Goal: Task Accomplishment & Management: Use online tool/utility

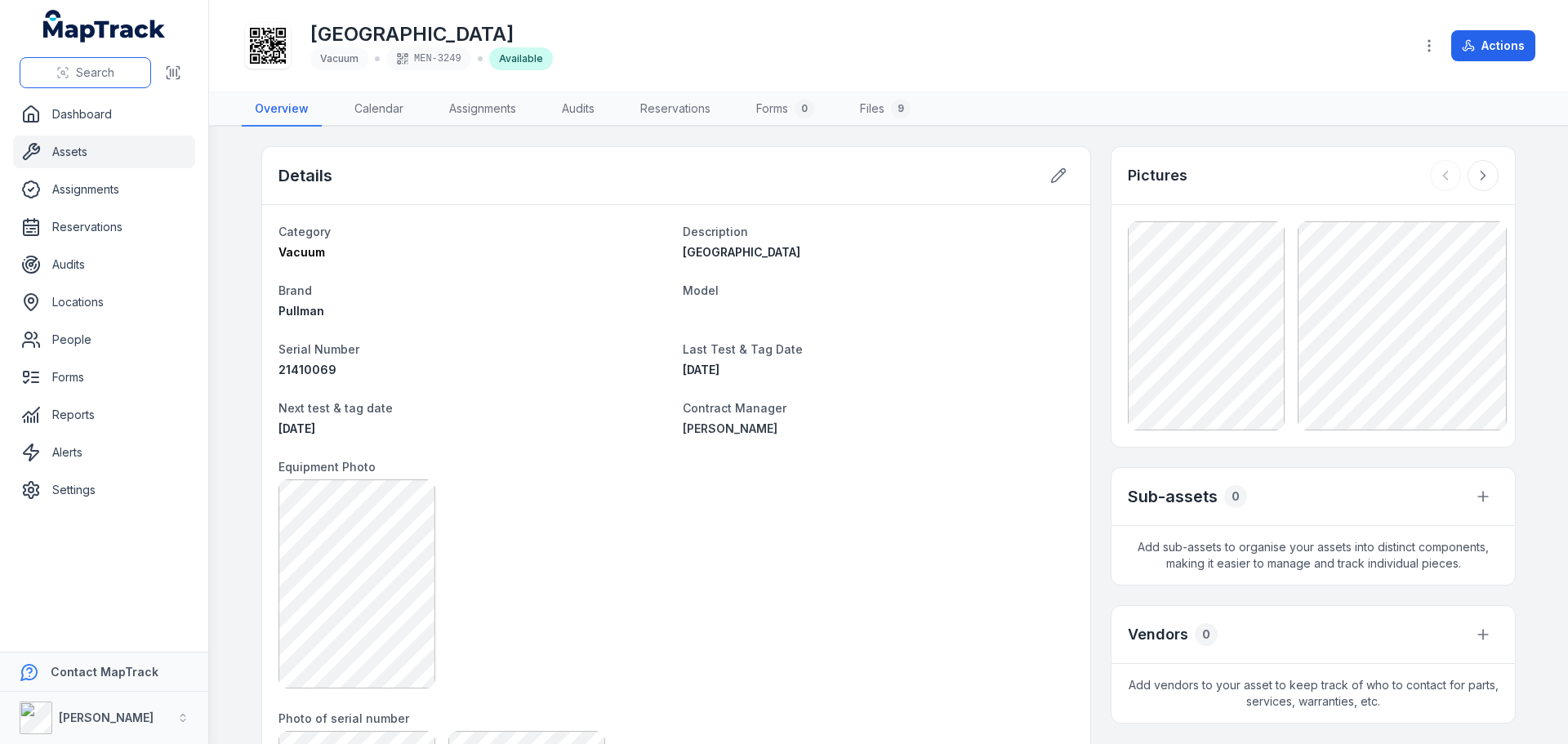
click at [89, 73] on span "Search" at bounding box center [95, 72] width 38 height 16
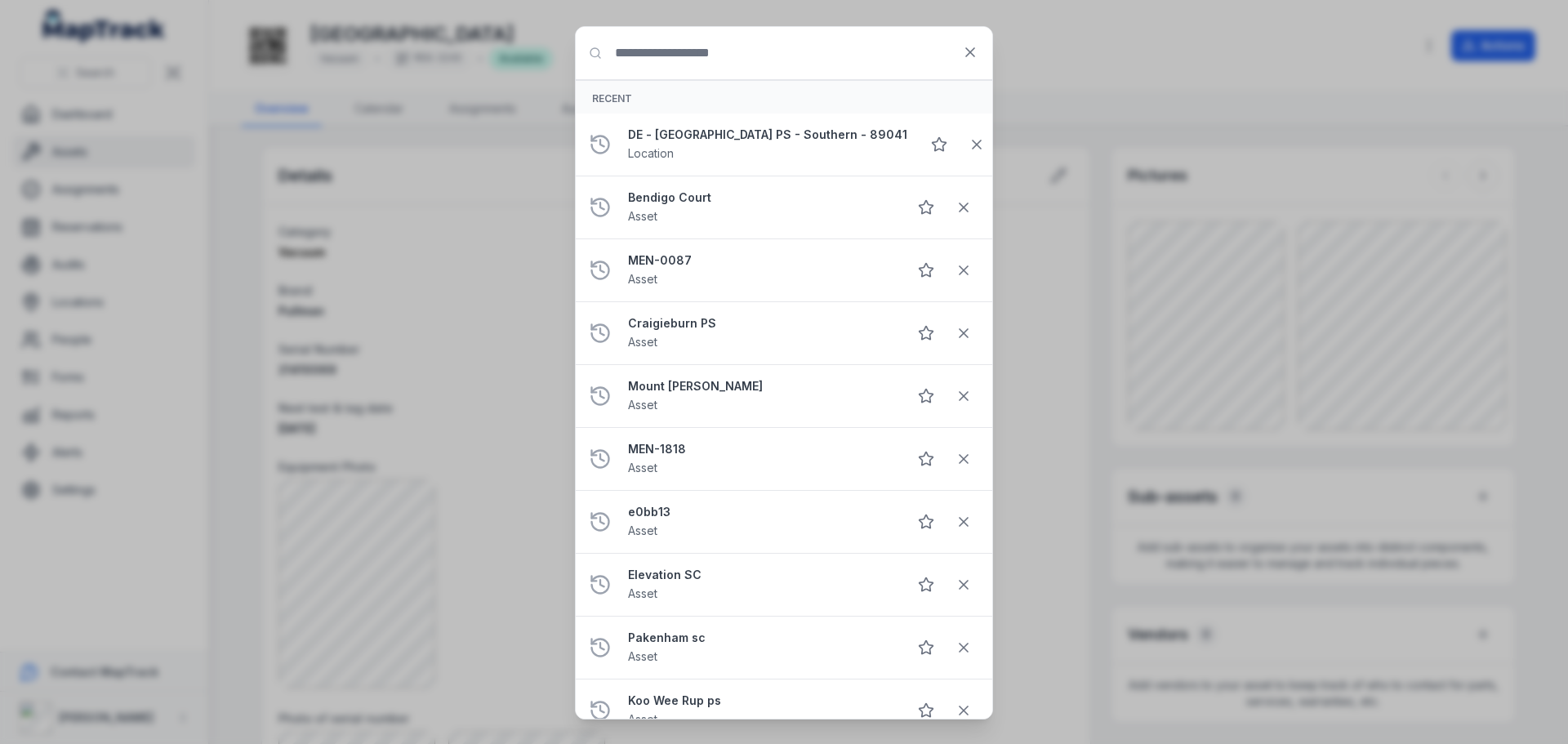
click at [751, 63] on input "Search for anything" at bounding box center [784, 53] width 417 height 52
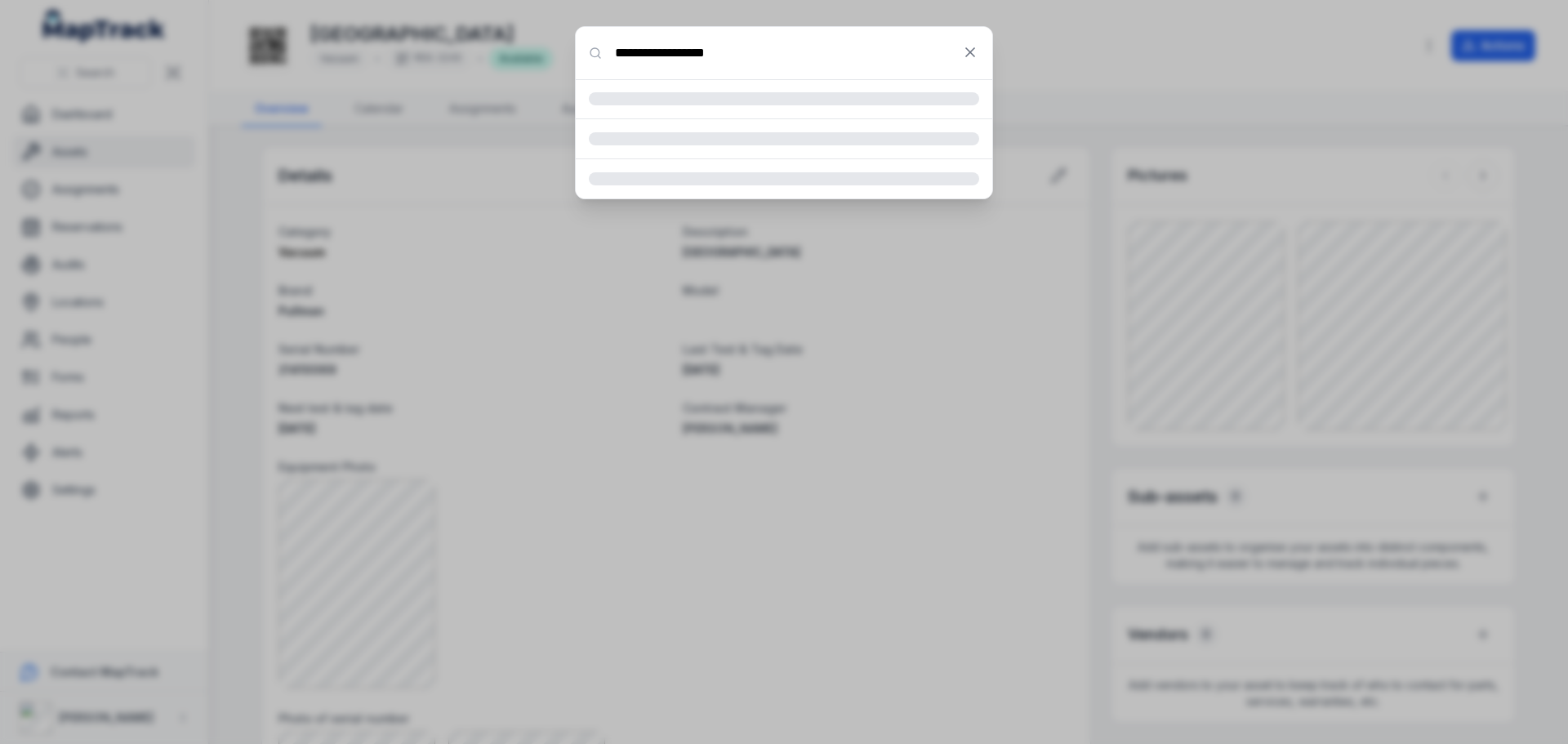
type input "**********"
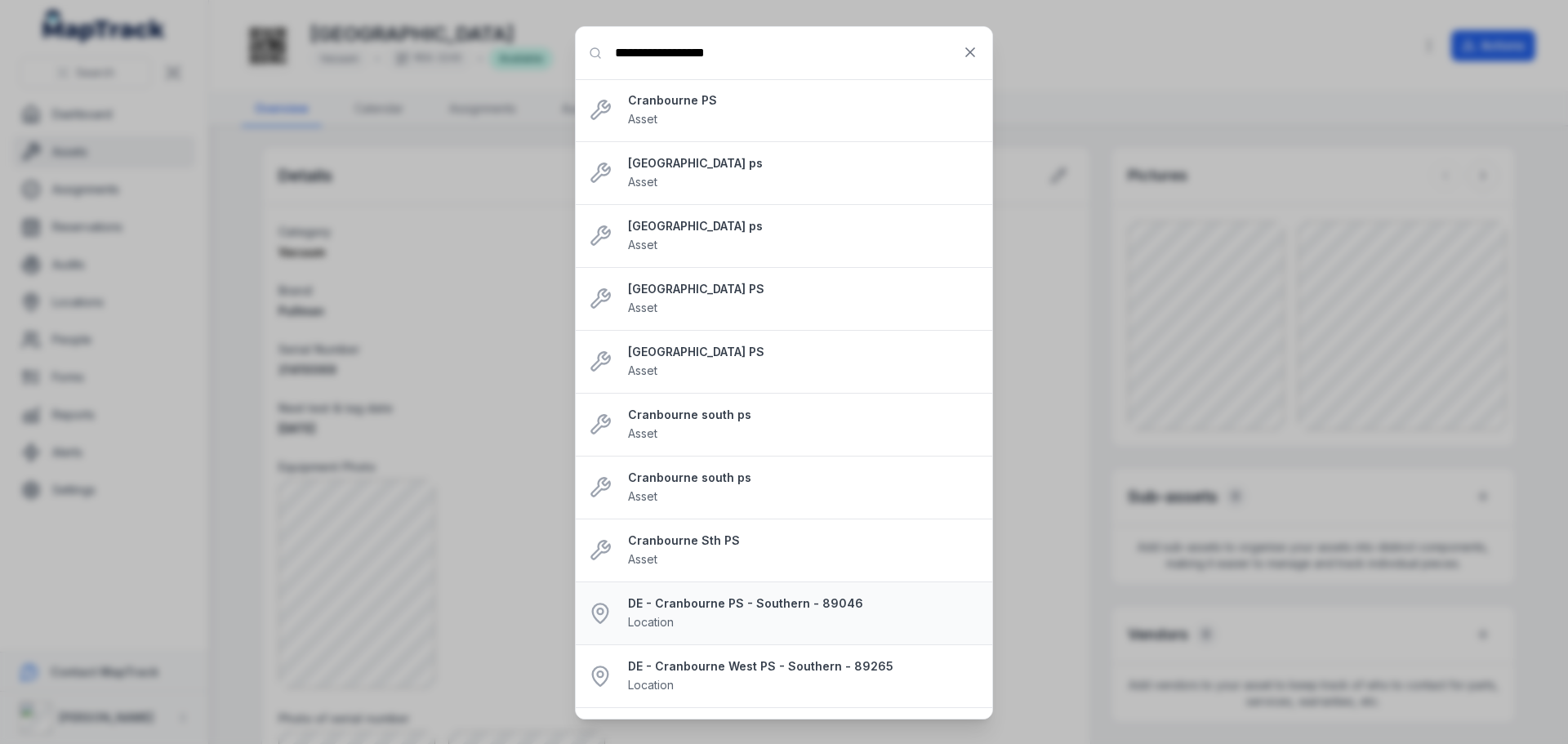
click at [678, 605] on strong "DE - Cranbourne PS - Southern - 89046" at bounding box center [804, 603] width 351 height 16
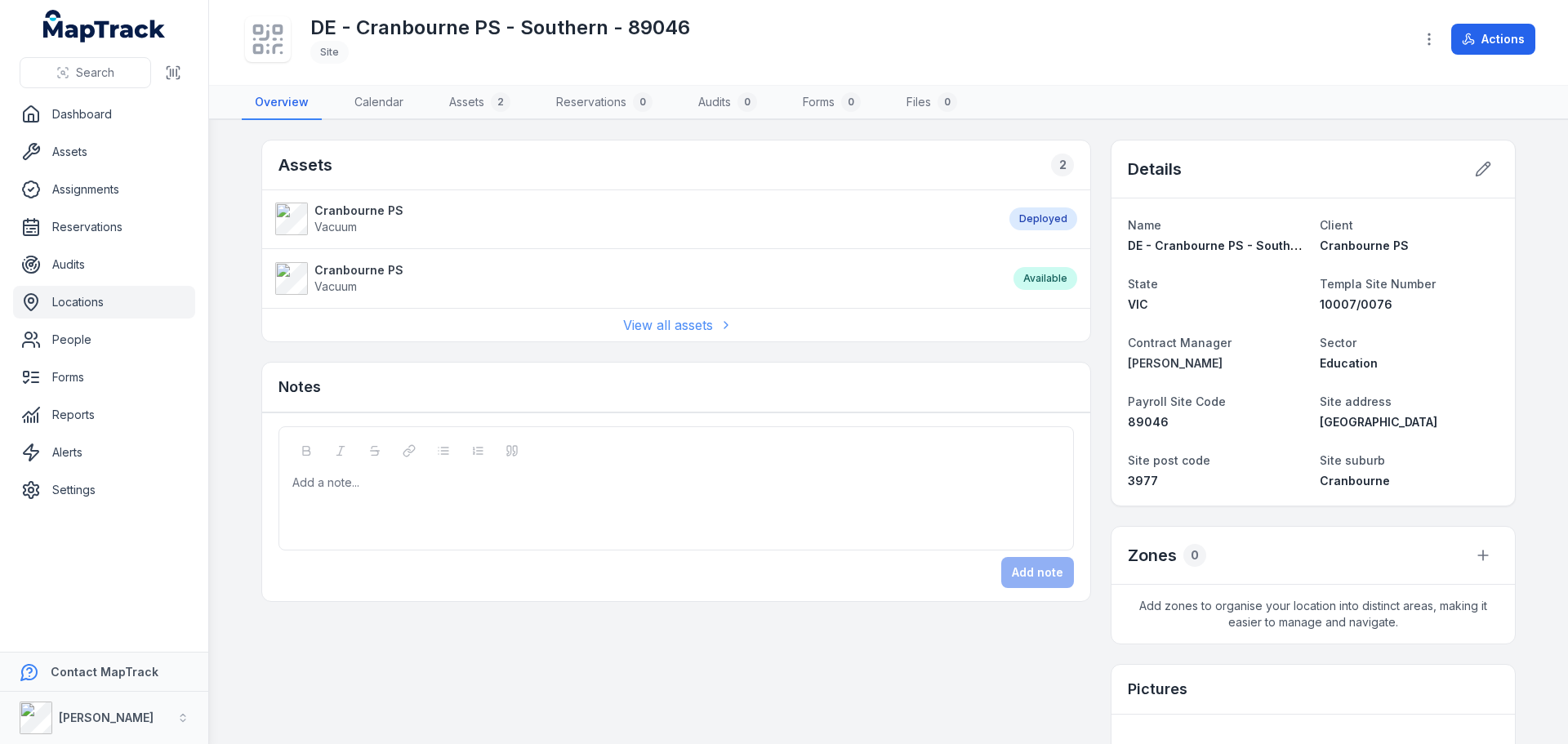
click at [640, 326] on link "View all assets" at bounding box center [676, 325] width 107 height 20
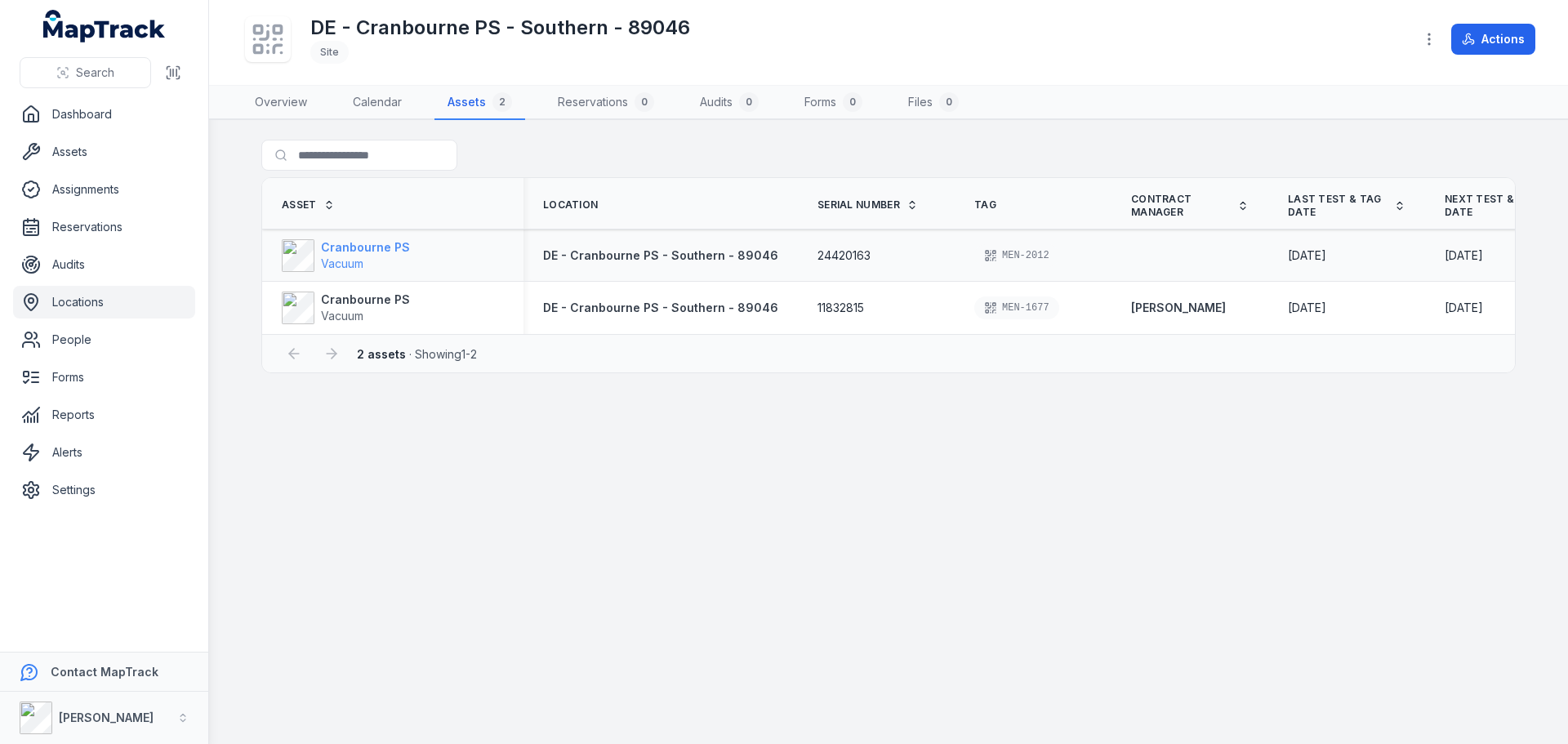
click at [338, 261] on span "Vacuum" at bounding box center [343, 263] width 43 height 14
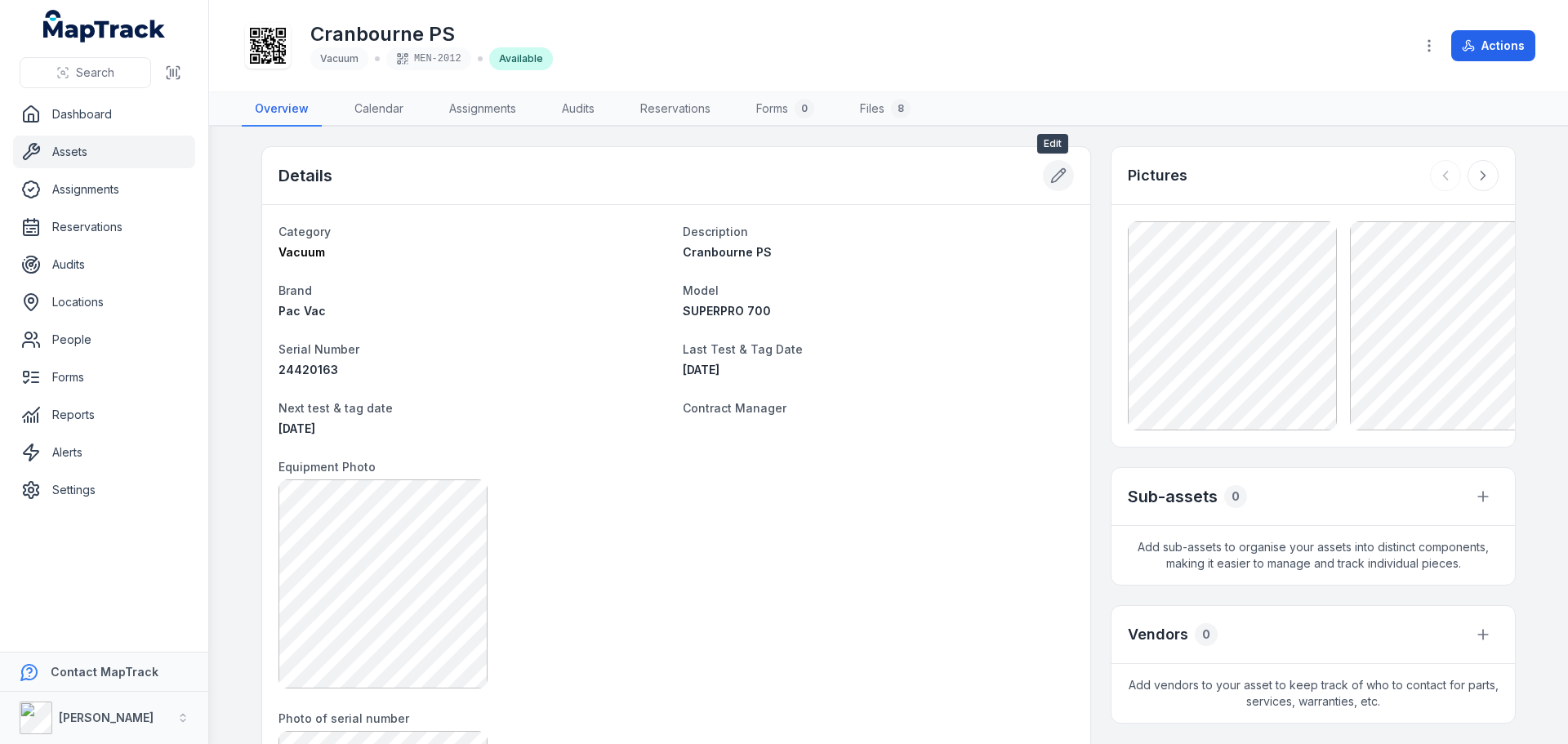
click at [1048, 164] on button at bounding box center [1058, 176] width 31 height 31
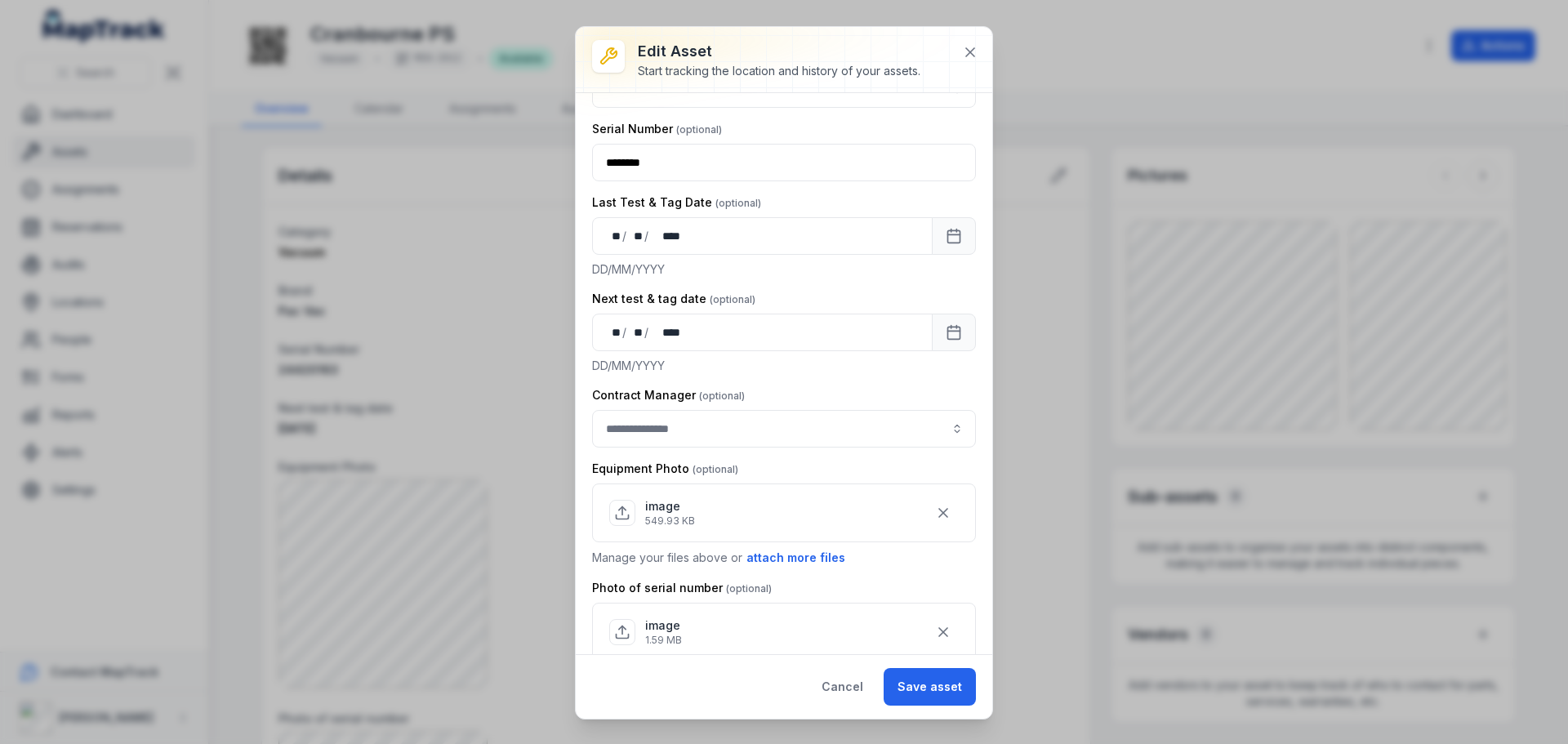
scroll to position [326, 0]
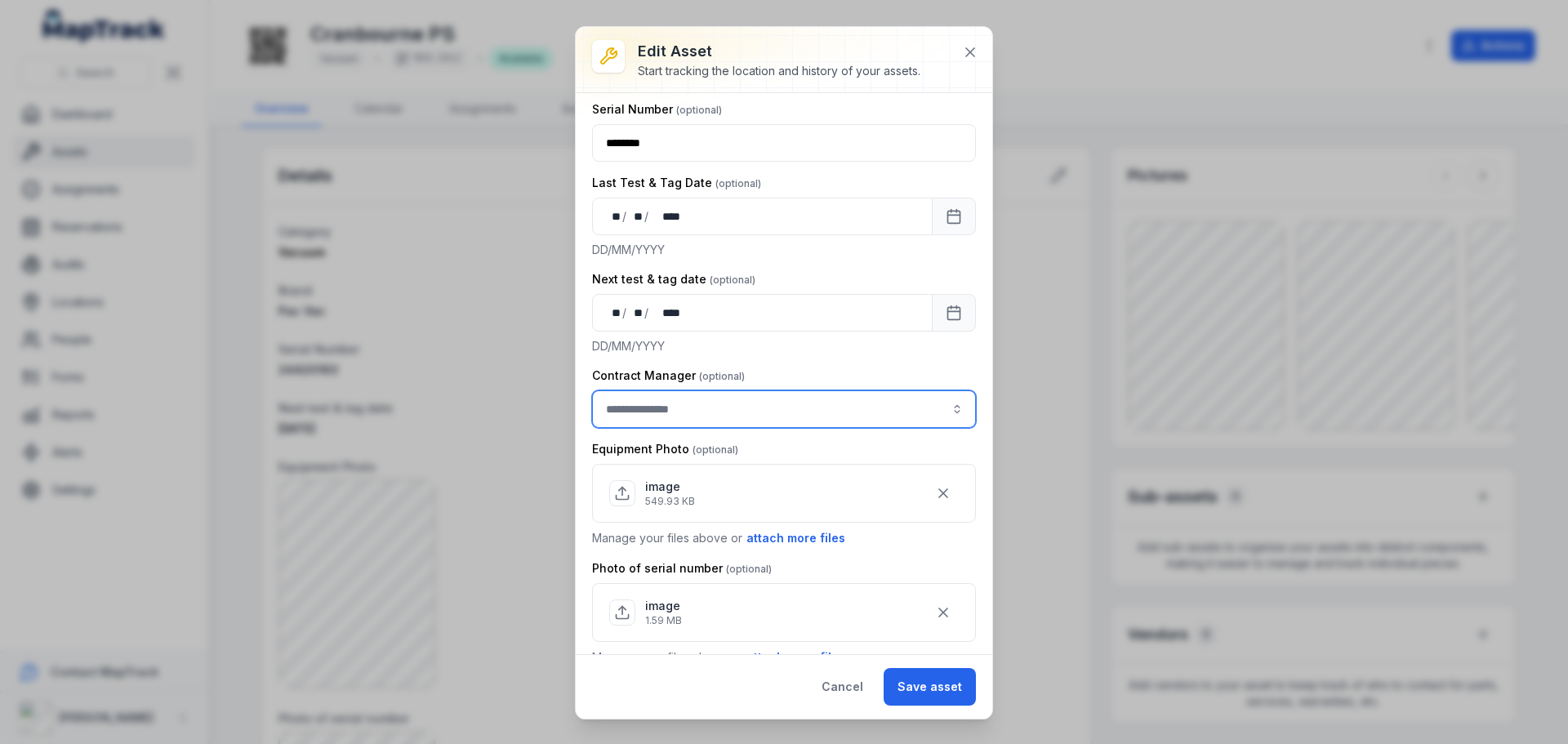
click at [696, 408] on input "asset-edit:cf[3efdffd9-f055-49d9-9a65-0e9f08d77abc]-label" at bounding box center [784, 409] width 383 height 37
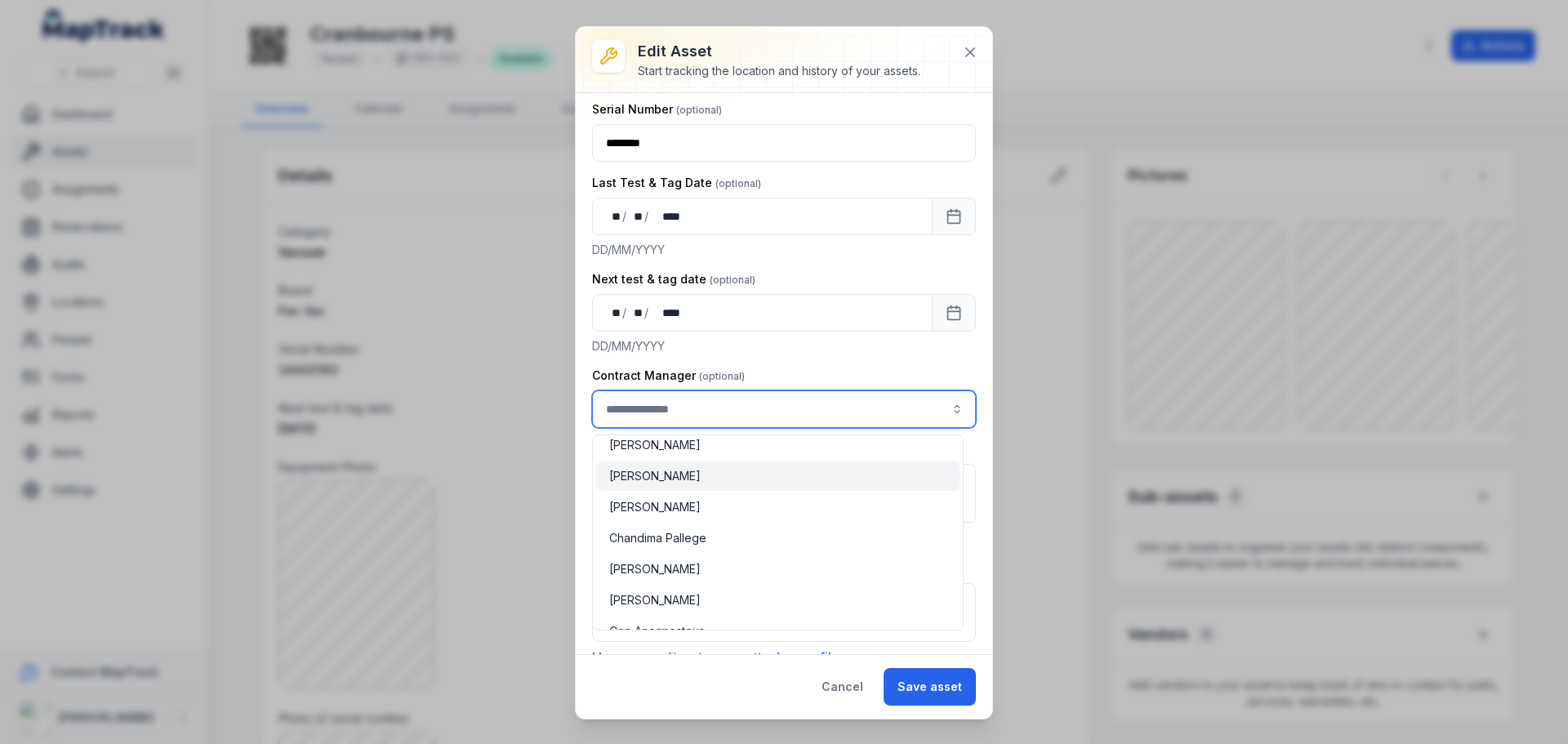
scroll to position [82, 0]
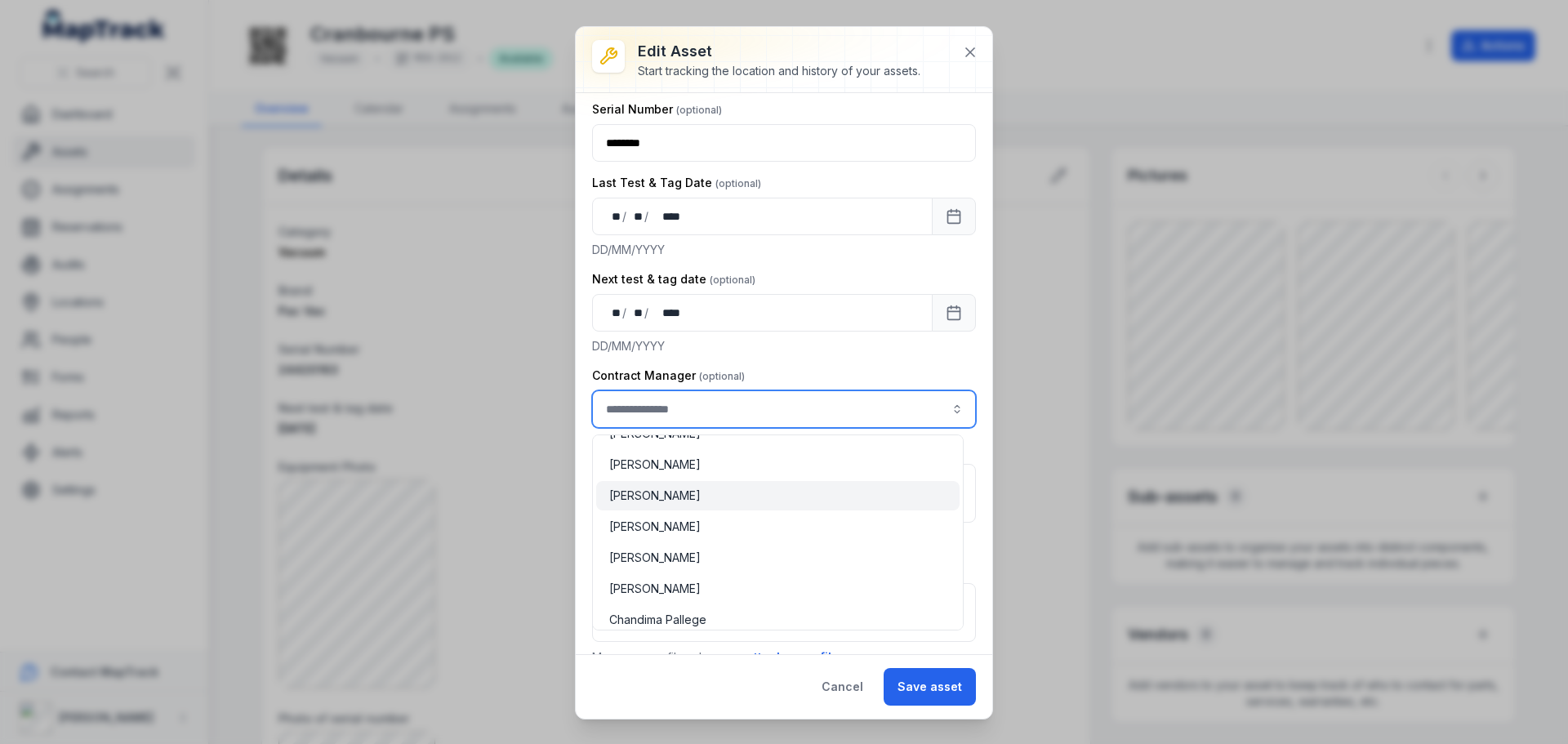
type input "**********"
click at [708, 482] on div "[PERSON_NAME]" at bounding box center [778, 495] width 363 height 30
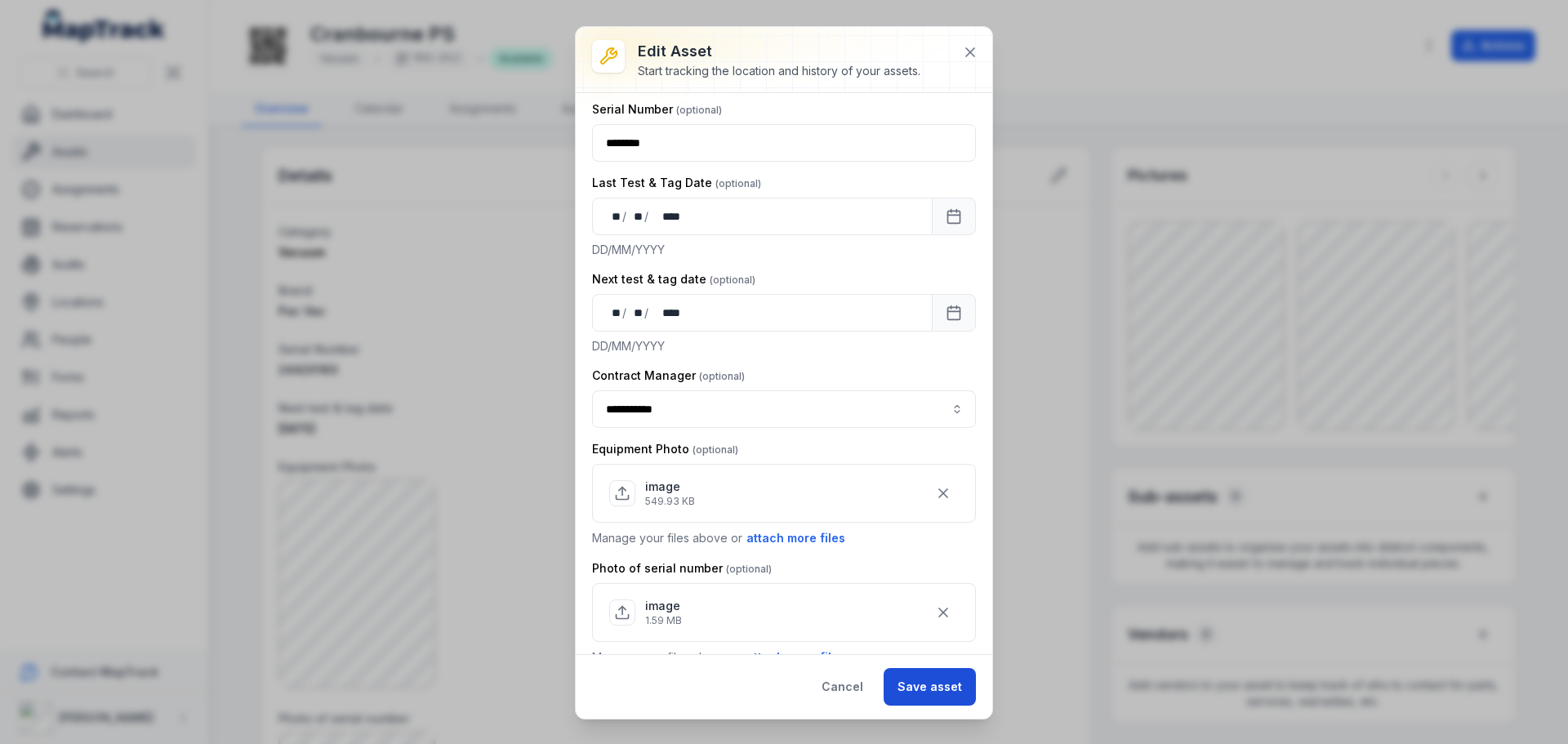
click at [928, 683] on button "Save asset" at bounding box center [930, 687] width 92 height 37
